Goal: Check status: Check status

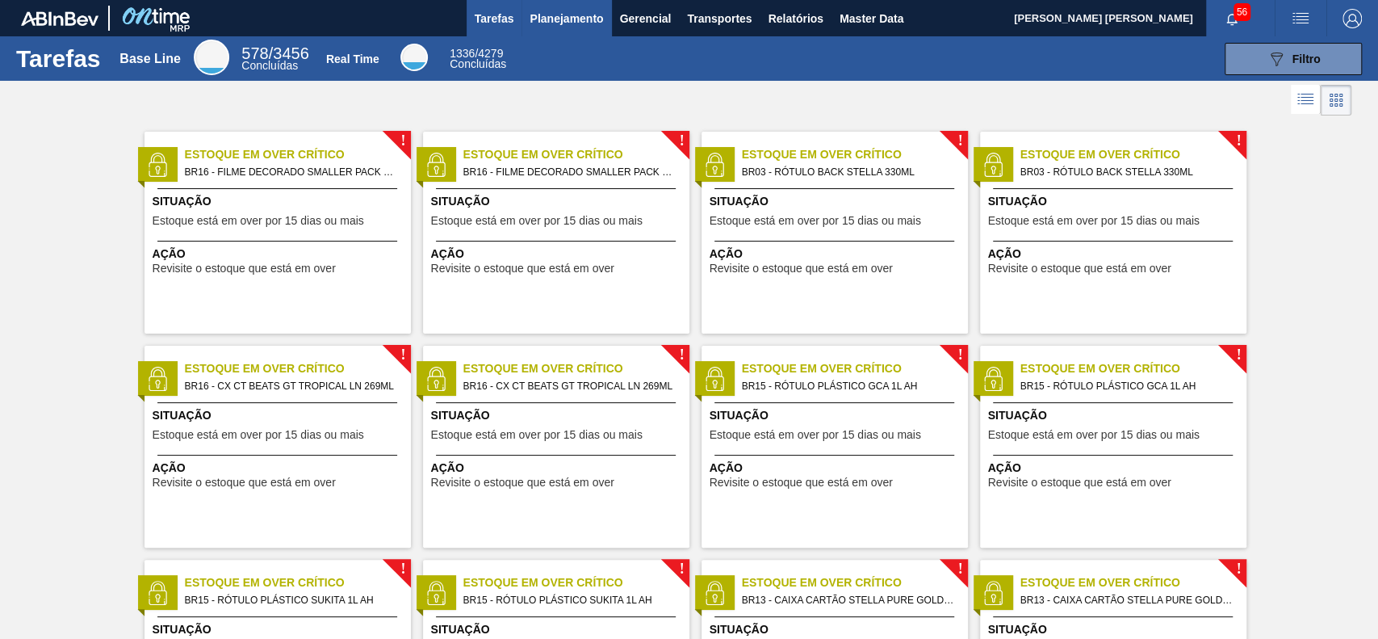
click at [572, 11] on span "Planejamento" at bounding box center [566, 18] width 73 height 19
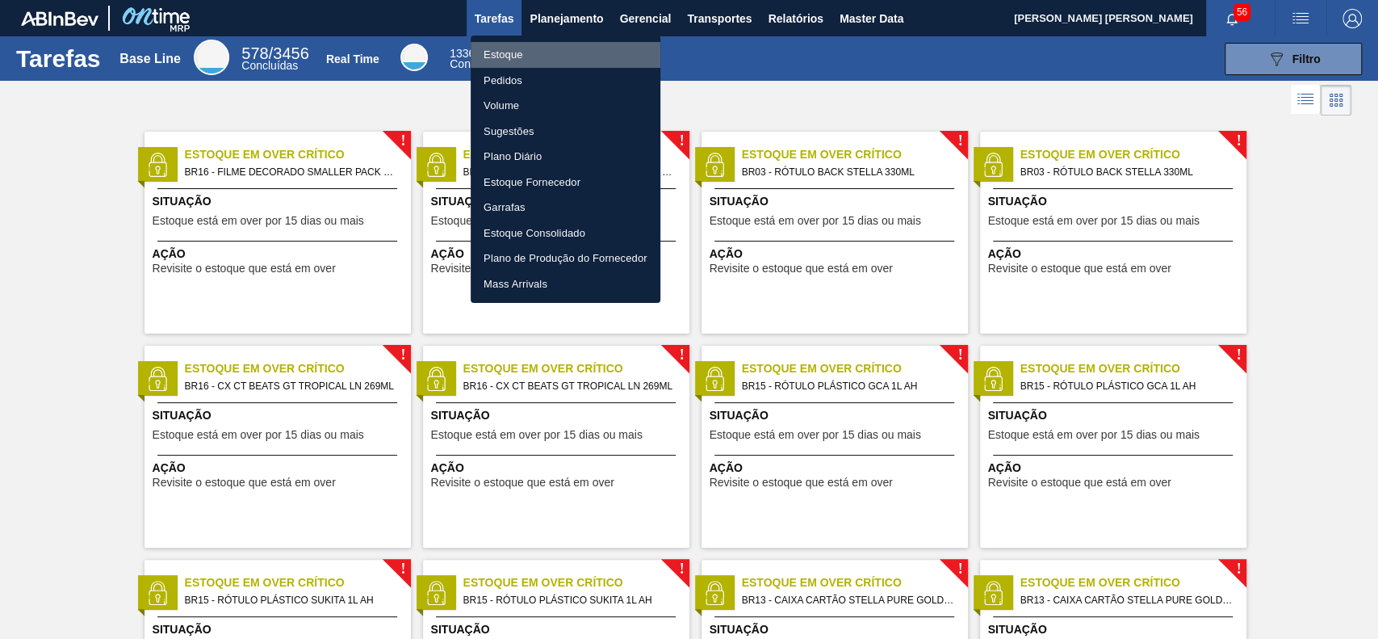
click at [555, 55] on li "Estoque" at bounding box center [566, 55] width 190 height 26
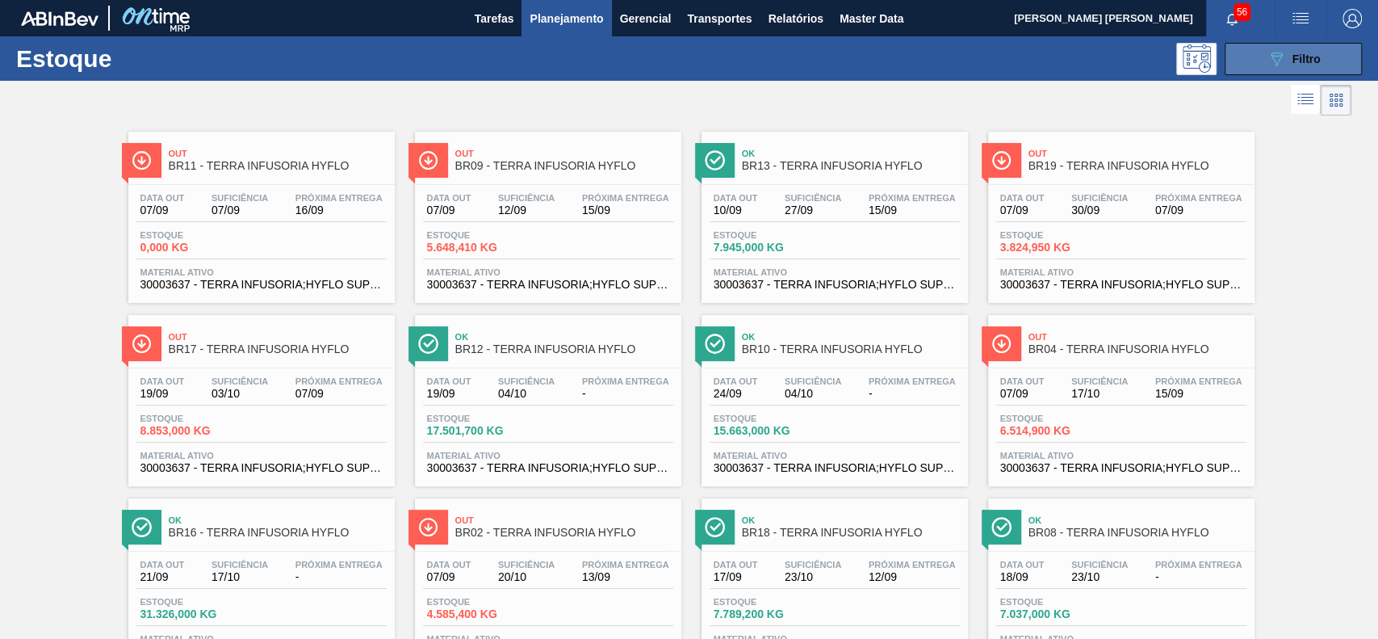
click at [1285, 65] on div "089F7B8B-B2A5-4AFE-B5C0-19BA573D28AC Filtro" at bounding box center [1294, 58] width 54 height 19
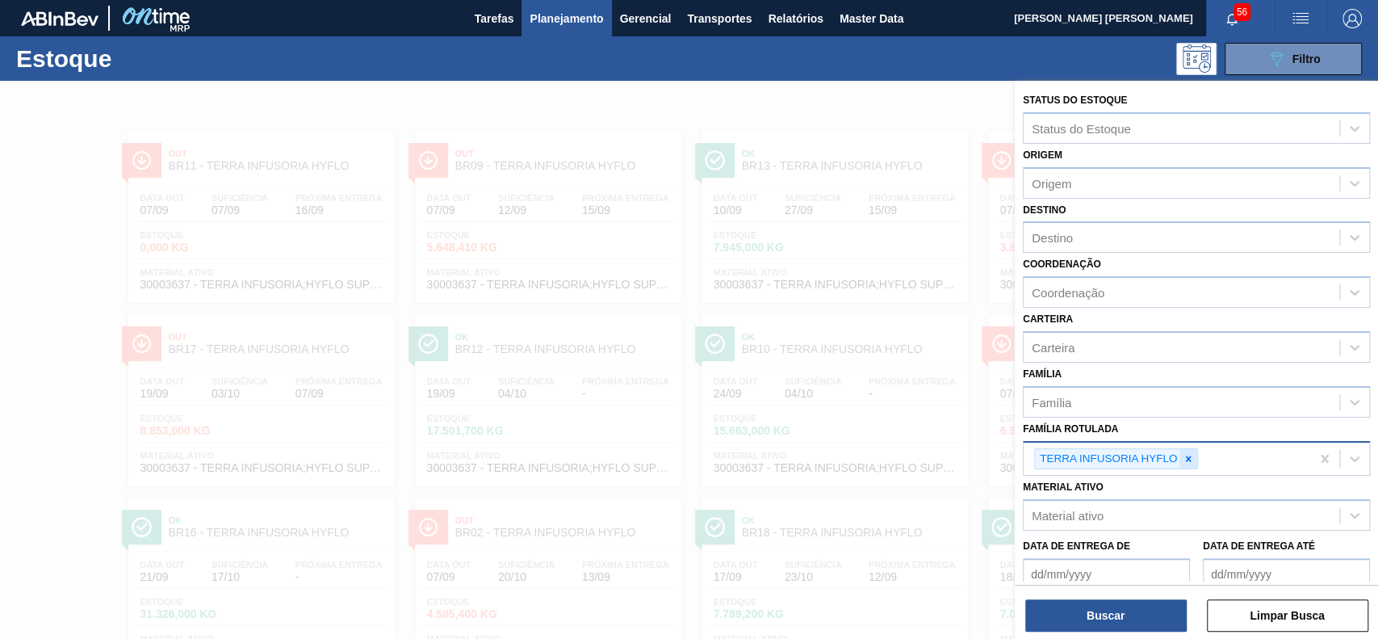
click at [1190, 456] on icon at bounding box center [1188, 458] width 11 height 11
click at [1122, 500] on div "Material ativo" at bounding box center [1182, 511] width 316 height 23
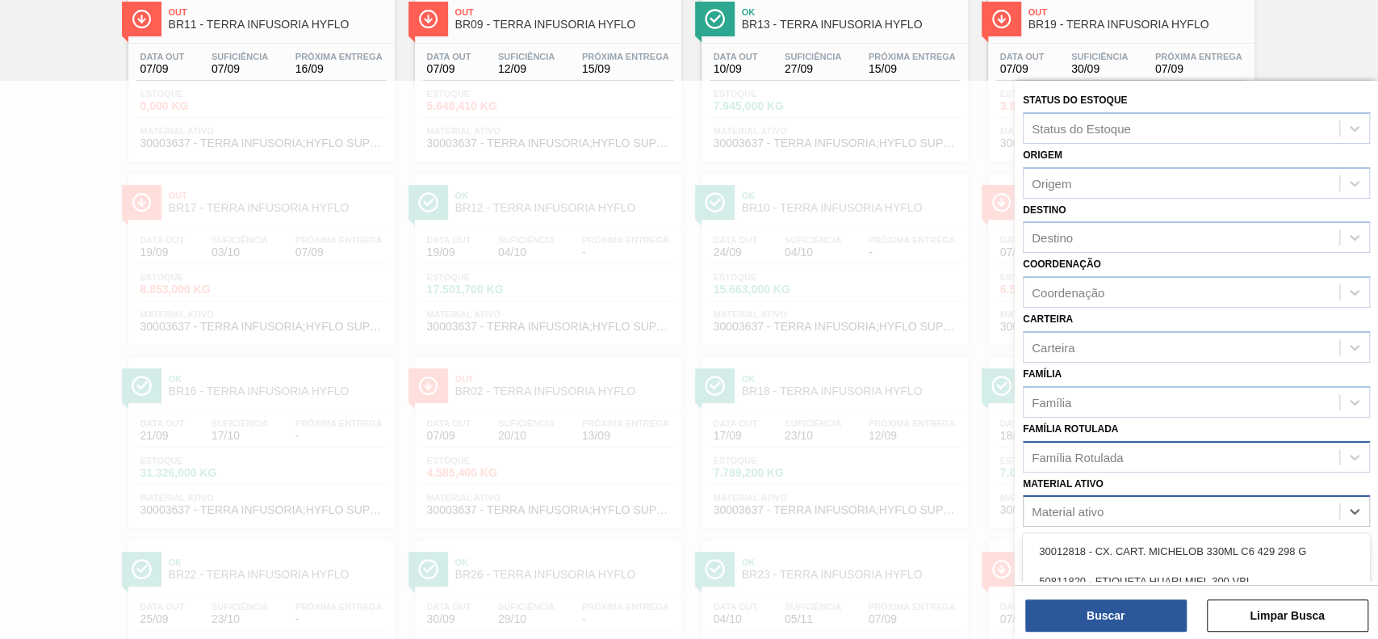
paste ativo "30003526"
type ativo "30003526"
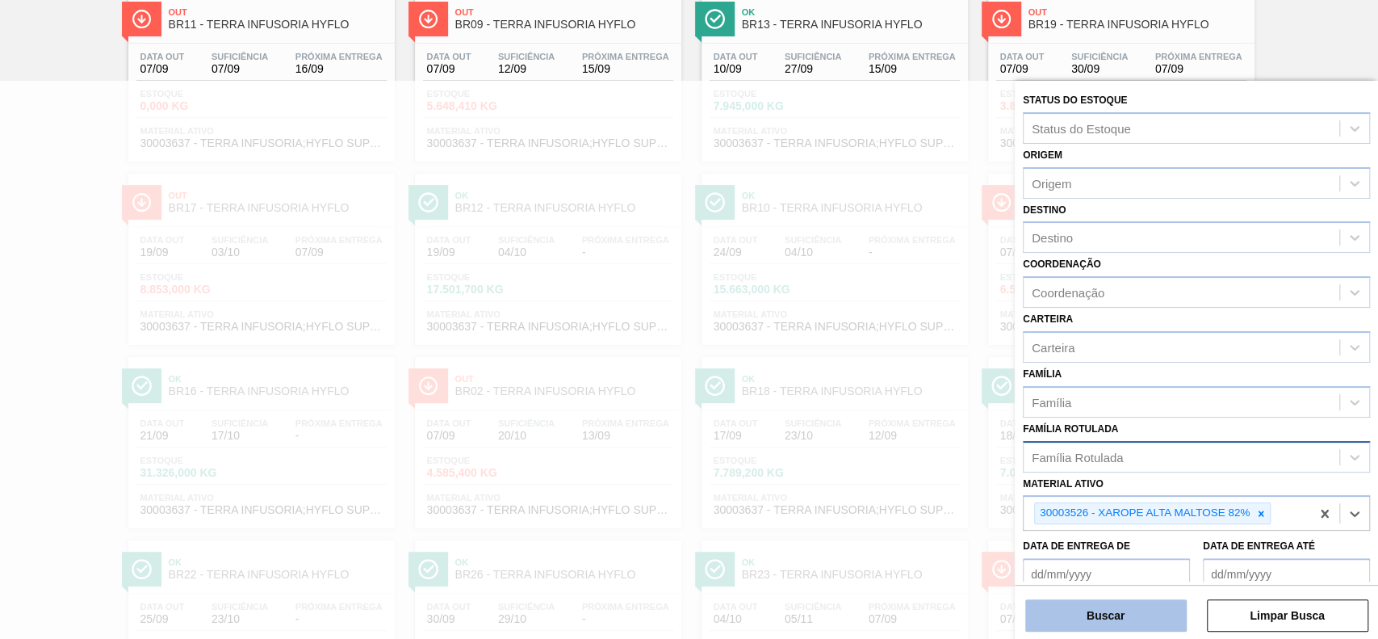
click at [1130, 614] on button "Buscar" at bounding box center [1105, 615] width 161 height 32
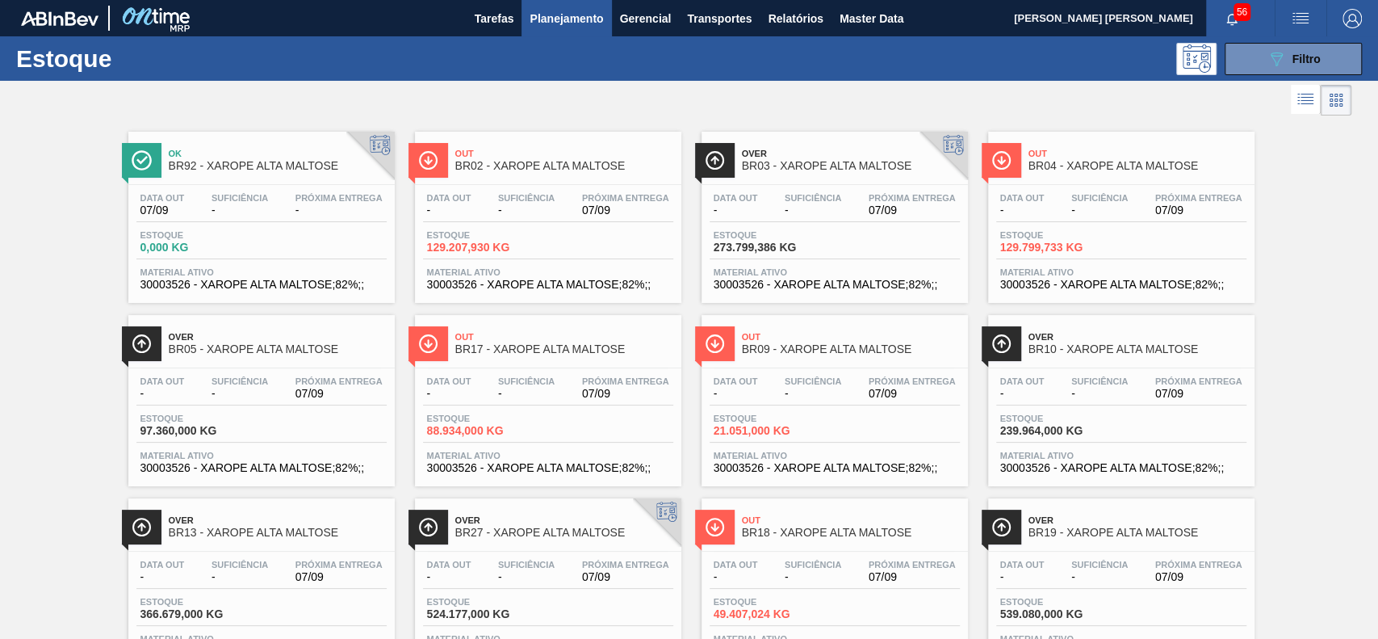
scroll to position [107, 0]
